Goal: Find specific page/section: Find specific page/section

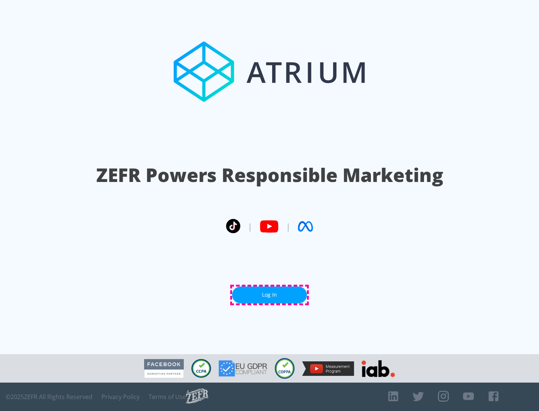
click at [269, 295] on link "Log In" at bounding box center [269, 295] width 75 height 17
